Goal: Transaction & Acquisition: Obtain resource

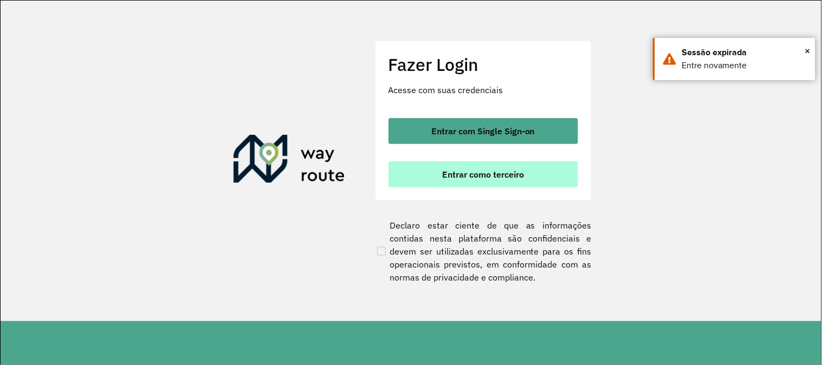
click at [499, 170] on span "Entrar como terceiro" at bounding box center [483, 174] width 82 height 9
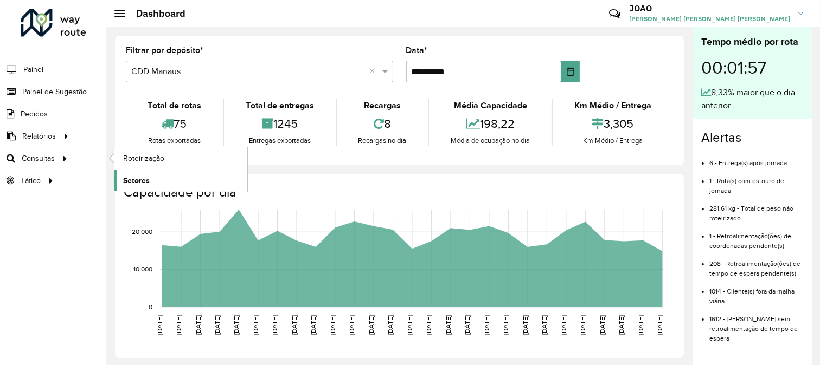
click at [151, 184] on link "Setores" at bounding box center [180, 181] width 133 height 22
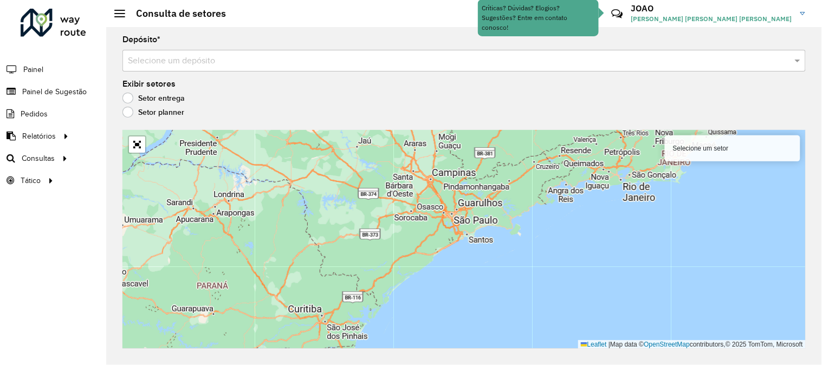
click at [126, 112] on label "Setor planner" at bounding box center [154, 112] width 62 height 11
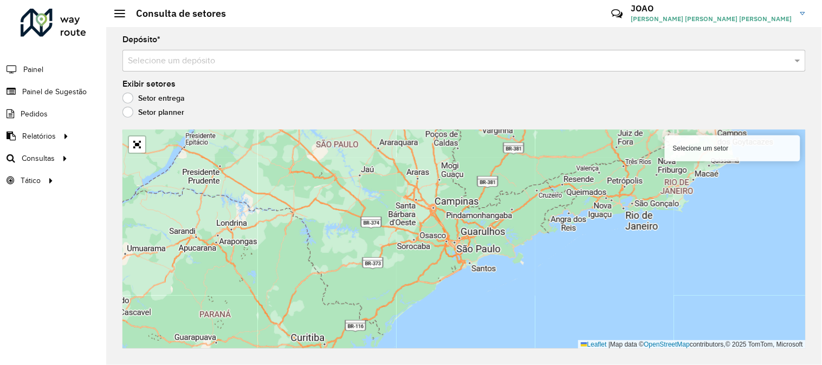
click at [128, 95] on label "Setor entrega" at bounding box center [154, 98] width 62 height 11
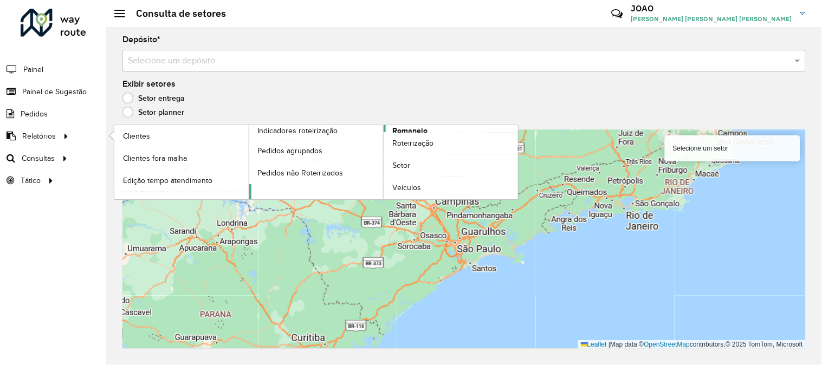
click at [400, 128] on span "Romaneio" at bounding box center [410, 130] width 35 height 11
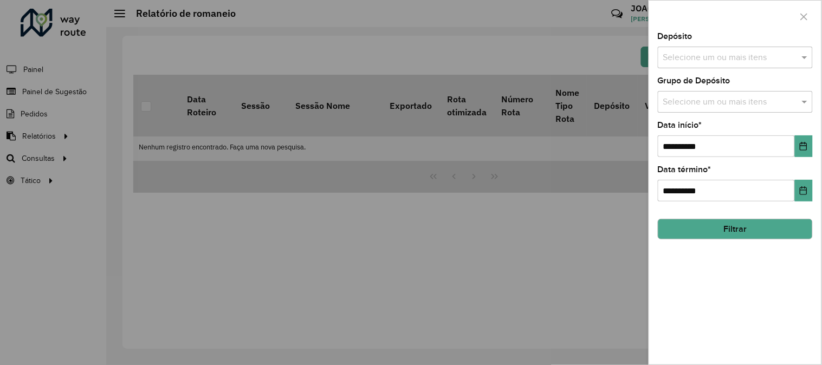
click at [702, 56] on input "text" at bounding box center [730, 58] width 139 height 13
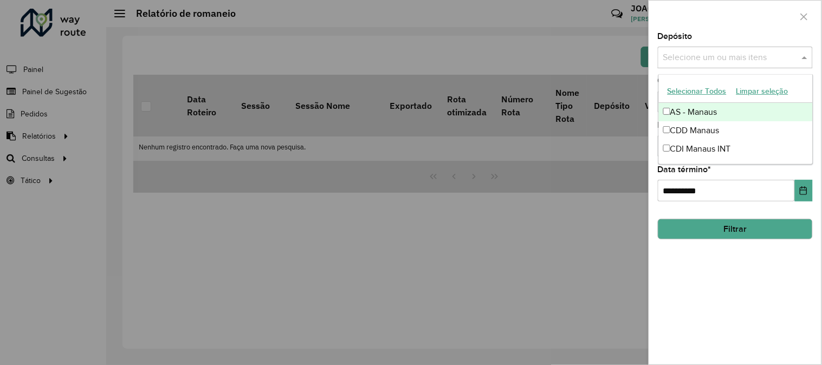
click at [564, 166] on div at bounding box center [411, 182] width 822 height 365
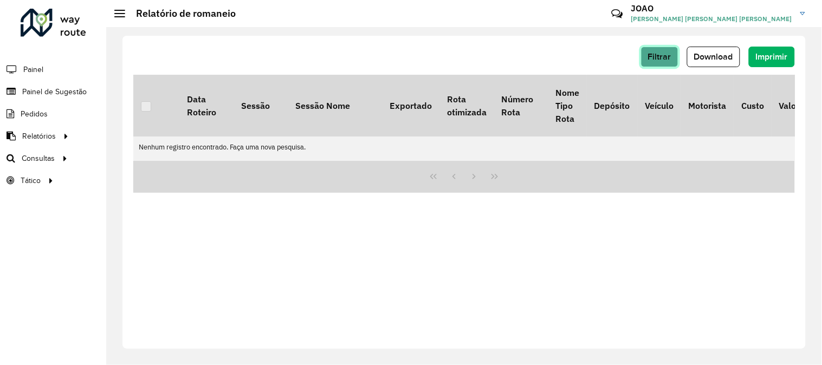
click at [649, 64] on button "Filtrar" at bounding box center [659, 57] width 37 height 21
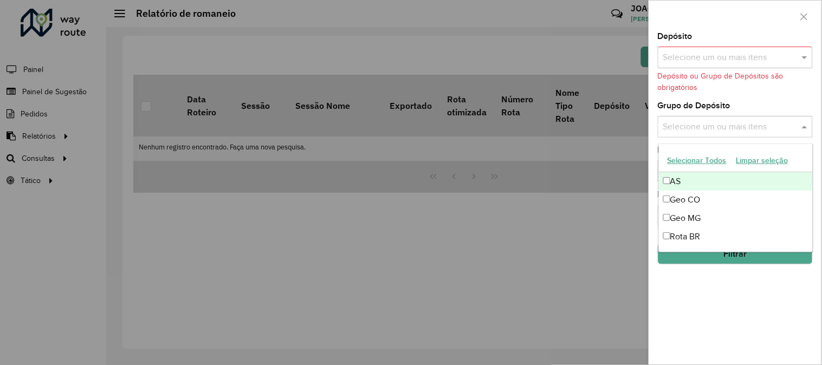
click at [700, 130] on input "text" at bounding box center [730, 127] width 139 height 13
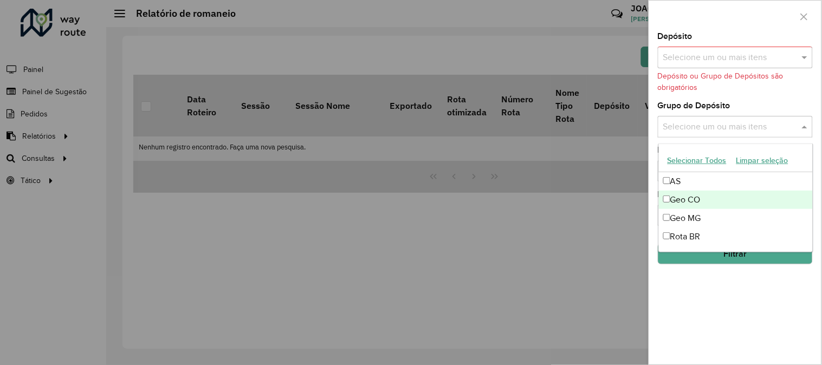
click at [697, 198] on div "Geo CO" at bounding box center [736, 200] width 154 height 18
click at [705, 54] on input "text" at bounding box center [730, 58] width 139 height 13
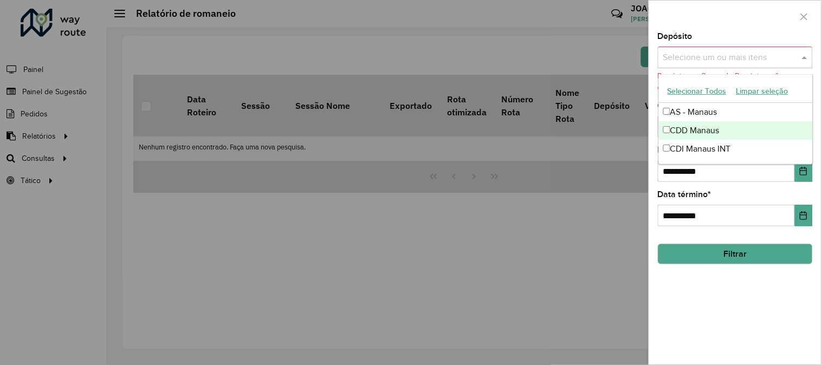
click at [711, 127] on div "CDD Manaus" at bounding box center [736, 130] width 154 height 18
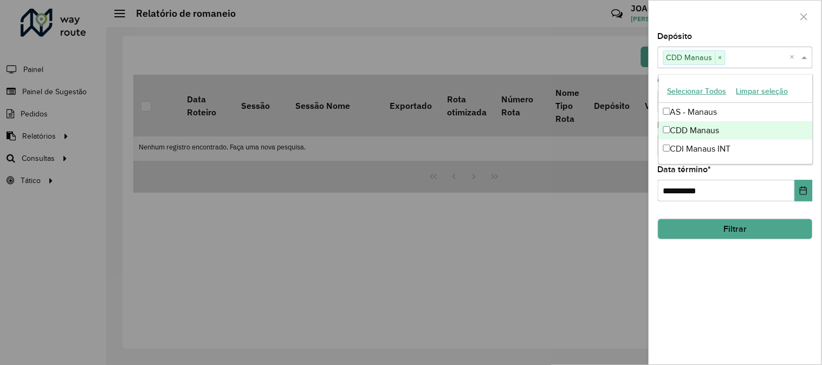
click at [728, 27] on div at bounding box center [736, 17] width 172 height 32
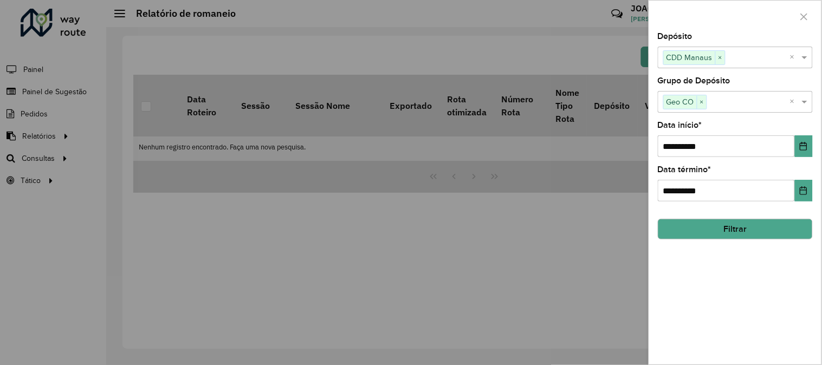
click at [488, 256] on div at bounding box center [411, 182] width 822 height 365
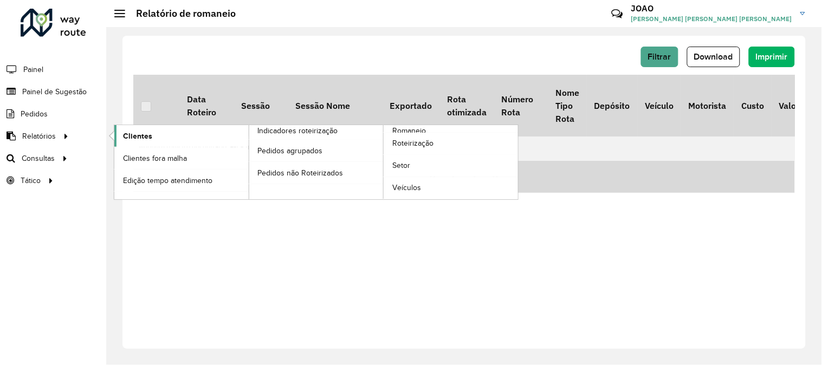
click at [132, 137] on span "Clientes" at bounding box center [137, 136] width 29 height 11
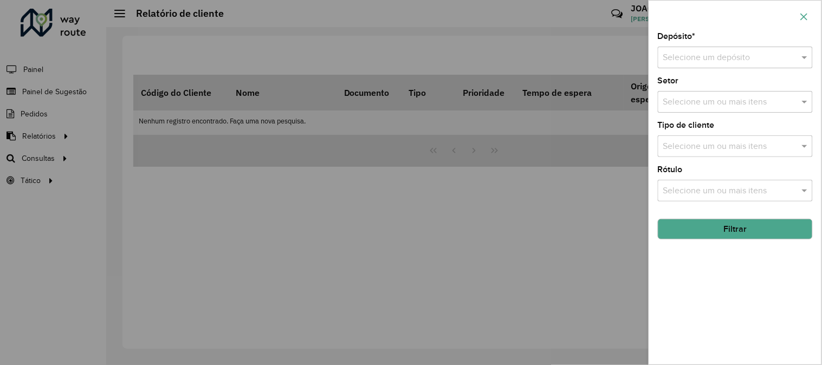
click at [804, 14] on icon "button" at bounding box center [804, 16] width 9 height 9
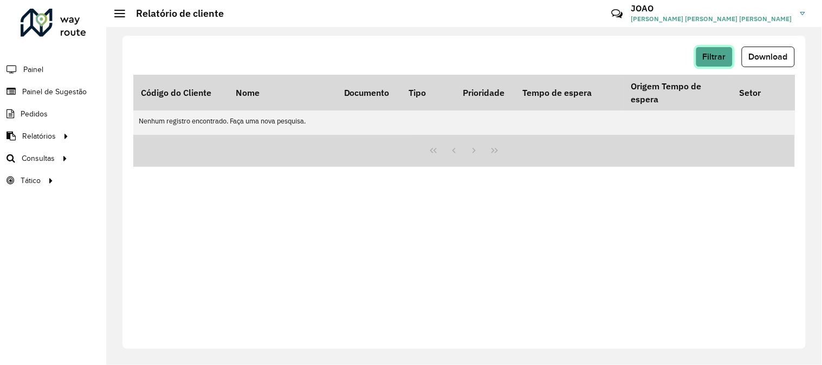
click at [725, 56] on span "Filtrar" at bounding box center [714, 56] width 23 height 9
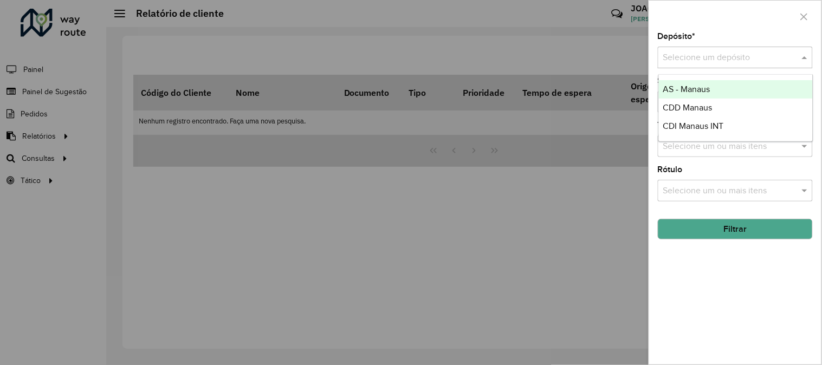
click at [714, 60] on input "text" at bounding box center [725, 58] width 123 height 13
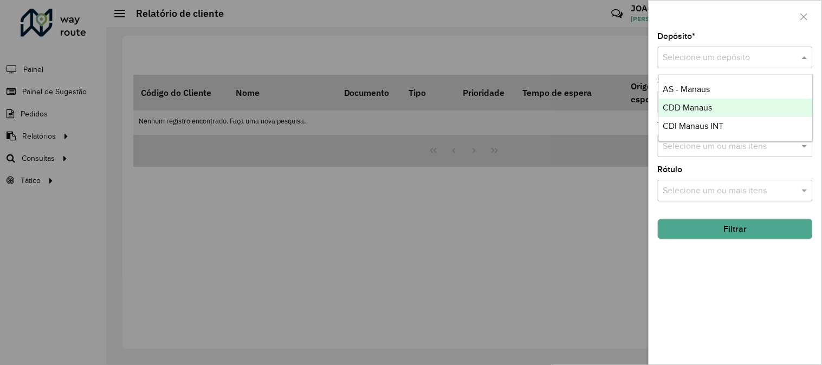
click at [709, 104] on span "CDD Manaus" at bounding box center [688, 107] width 49 height 9
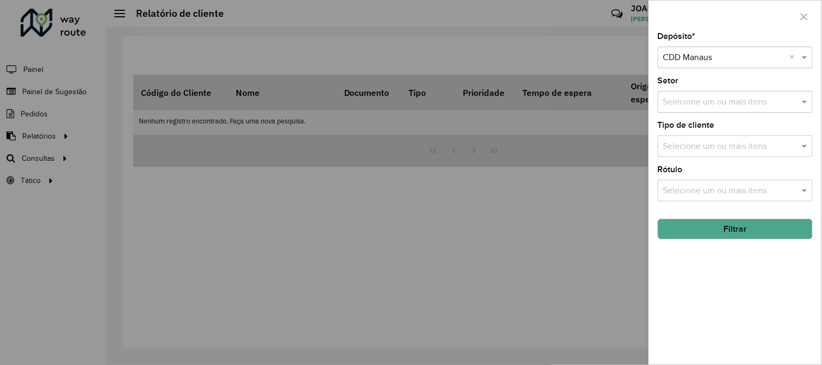
click at [704, 105] on input "text" at bounding box center [730, 102] width 139 height 13
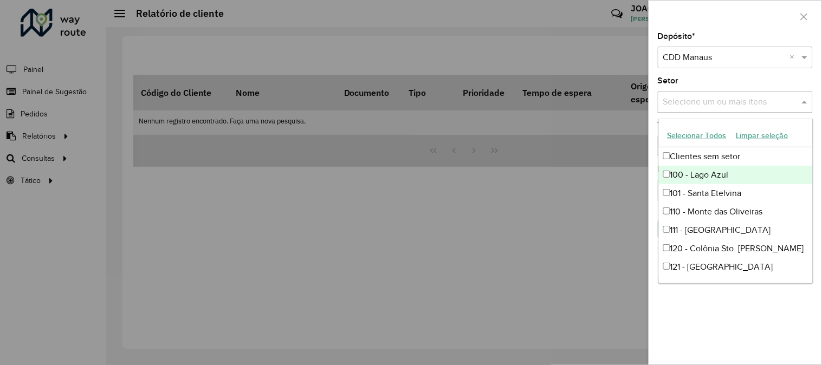
click at [716, 99] on input "text" at bounding box center [730, 102] width 139 height 13
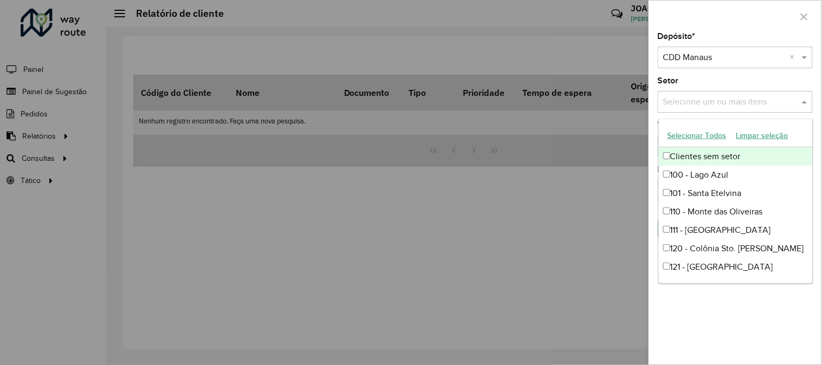
click at [810, 104] on span at bounding box center [807, 101] width 14 height 13
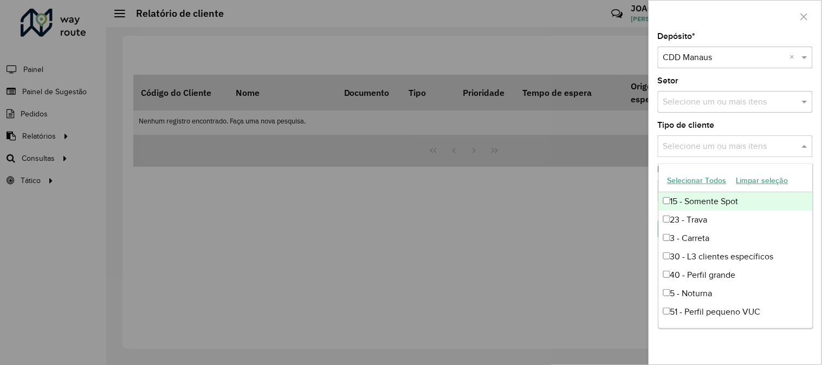
click at [750, 147] on input "text" at bounding box center [730, 146] width 139 height 13
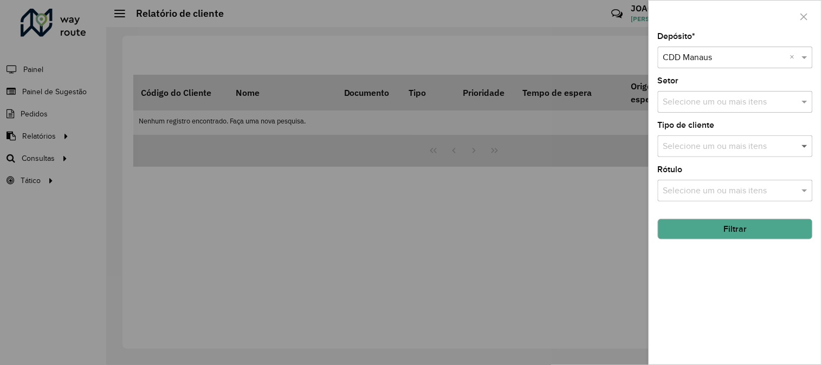
click at [806, 146] on span at bounding box center [807, 146] width 14 height 13
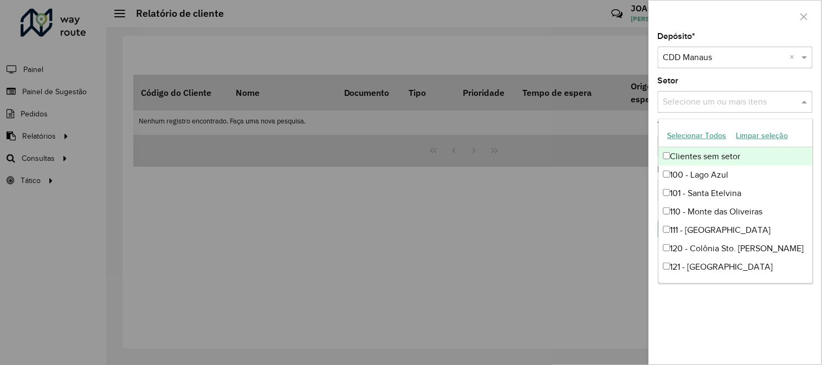
click at [750, 103] on input "text" at bounding box center [730, 102] width 139 height 13
click at [687, 136] on button "Selecionar Todos" at bounding box center [697, 135] width 69 height 17
click at [806, 103] on span at bounding box center [807, 101] width 14 height 13
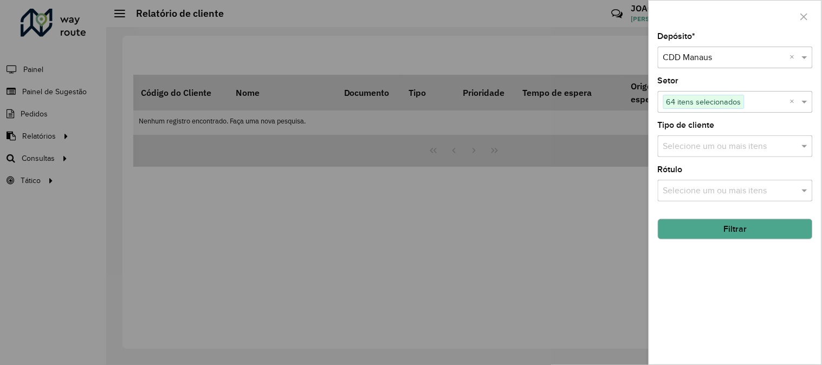
click at [740, 149] on input "text" at bounding box center [730, 146] width 139 height 13
click at [808, 147] on span at bounding box center [807, 146] width 14 height 13
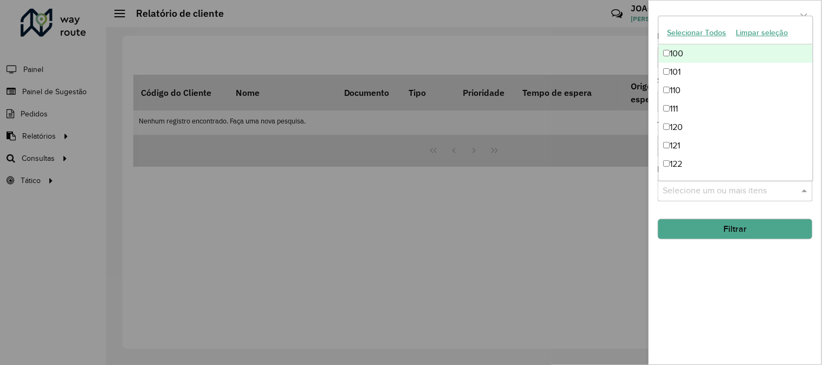
click at [776, 185] on input "text" at bounding box center [730, 191] width 139 height 13
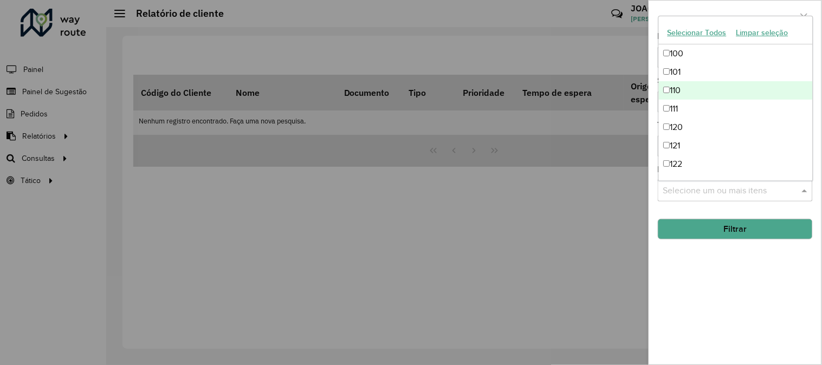
click at [705, 36] on button "Selecionar Todos" at bounding box center [697, 32] width 69 height 17
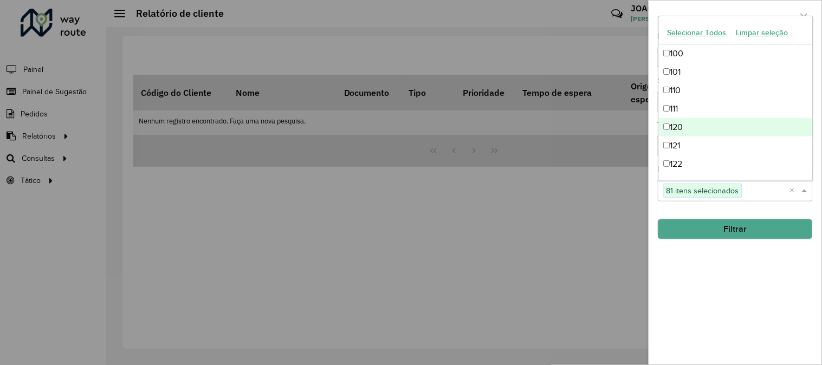
click at [804, 190] on span at bounding box center [807, 190] width 14 height 13
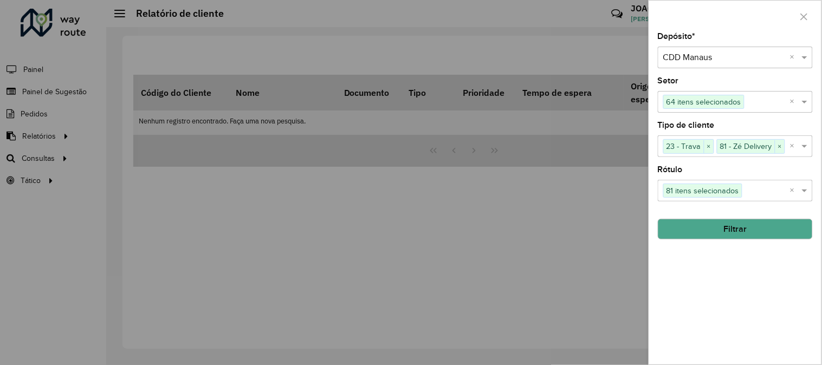
click at [772, 227] on button "Filtrar" at bounding box center [735, 229] width 155 height 21
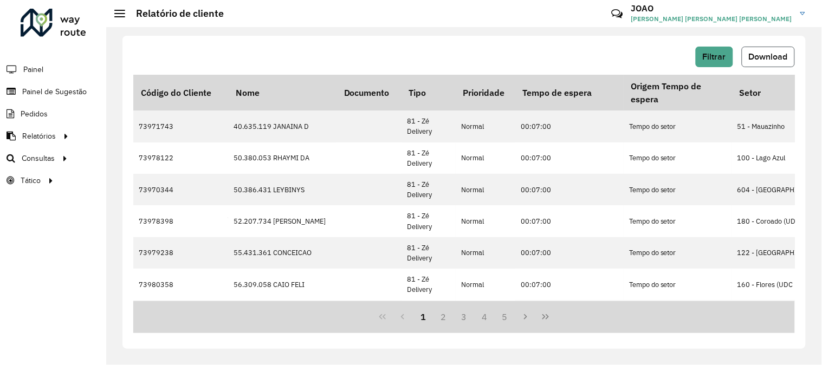
click at [776, 47] on button "Download" at bounding box center [768, 57] width 53 height 21
click at [566, 22] on hb-header "Relatório de cliente Críticas? Dúvidas? Elogios? Sugestões? Entre em contato co…" at bounding box center [464, 13] width 716 height 27
click at [33, 69] on span "Painel" at bounding box center [34, 69] width 22 height 11
click at [494, 30] on div "Filtrar Download Código do Cliente Nome Documento Tipo Prioridade Tempo de espe…" at bounding box center [464, 196] width 716 height 338
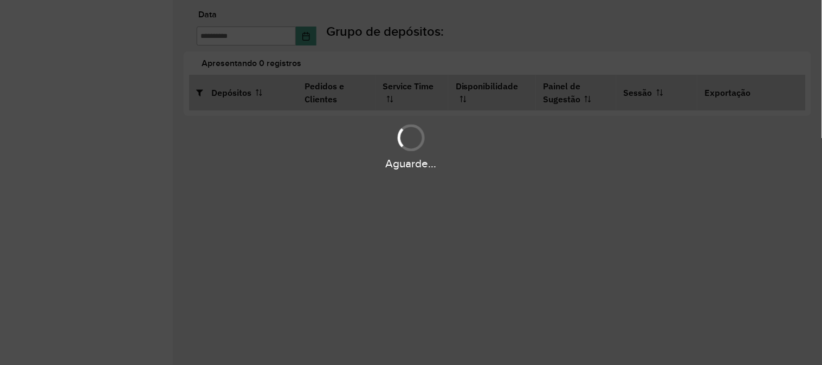
type input "**********"
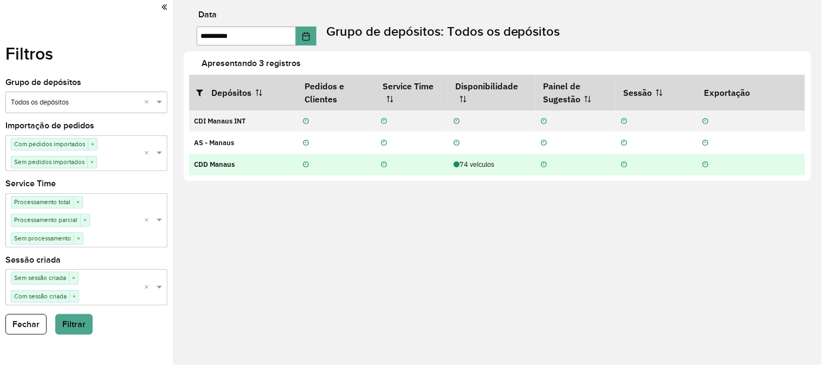
click at [224, 160] on strong "CDD Manaus" at bounding box center [215, 164] width 41 height 9
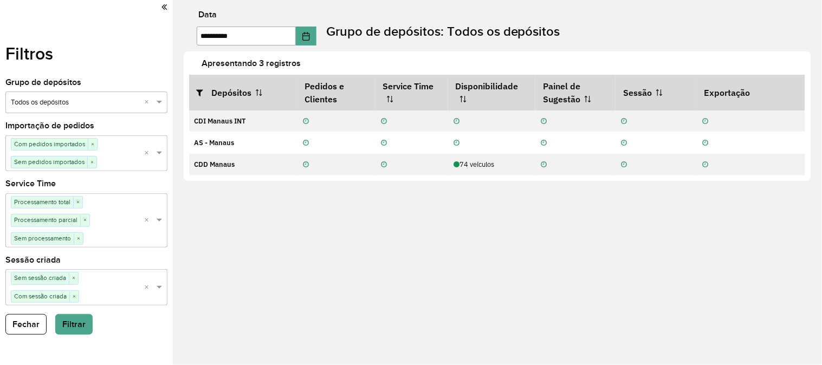
click at [166, 7] on icon at bounding box center [164, 7] width 5 height 10
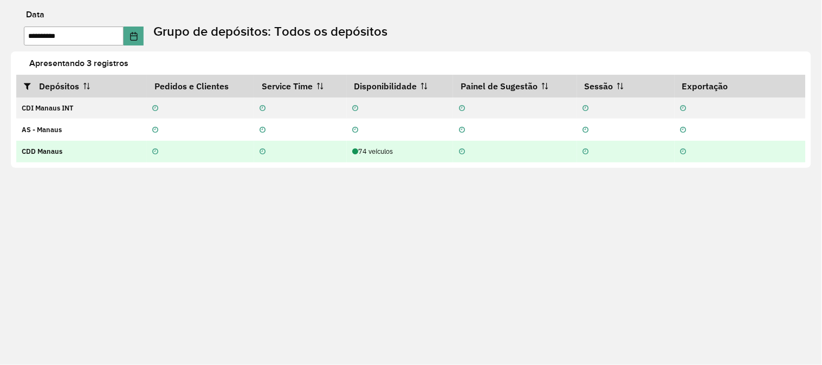
click at [41, 152] on strong "CDD Manaus" at bounding box center [42, 151] width 41 height 9
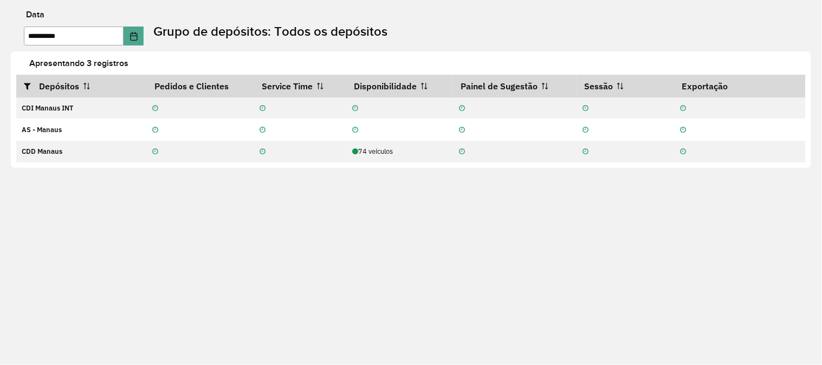
click at [0, 86] on div "**********" at bounding box center [411, 182] width 822 height 365
click at [0, 12] on div "**********" at bounding box center [411, 182] width 822 height 365
